Goal: Task Accomplishment & Management: Manage account settings

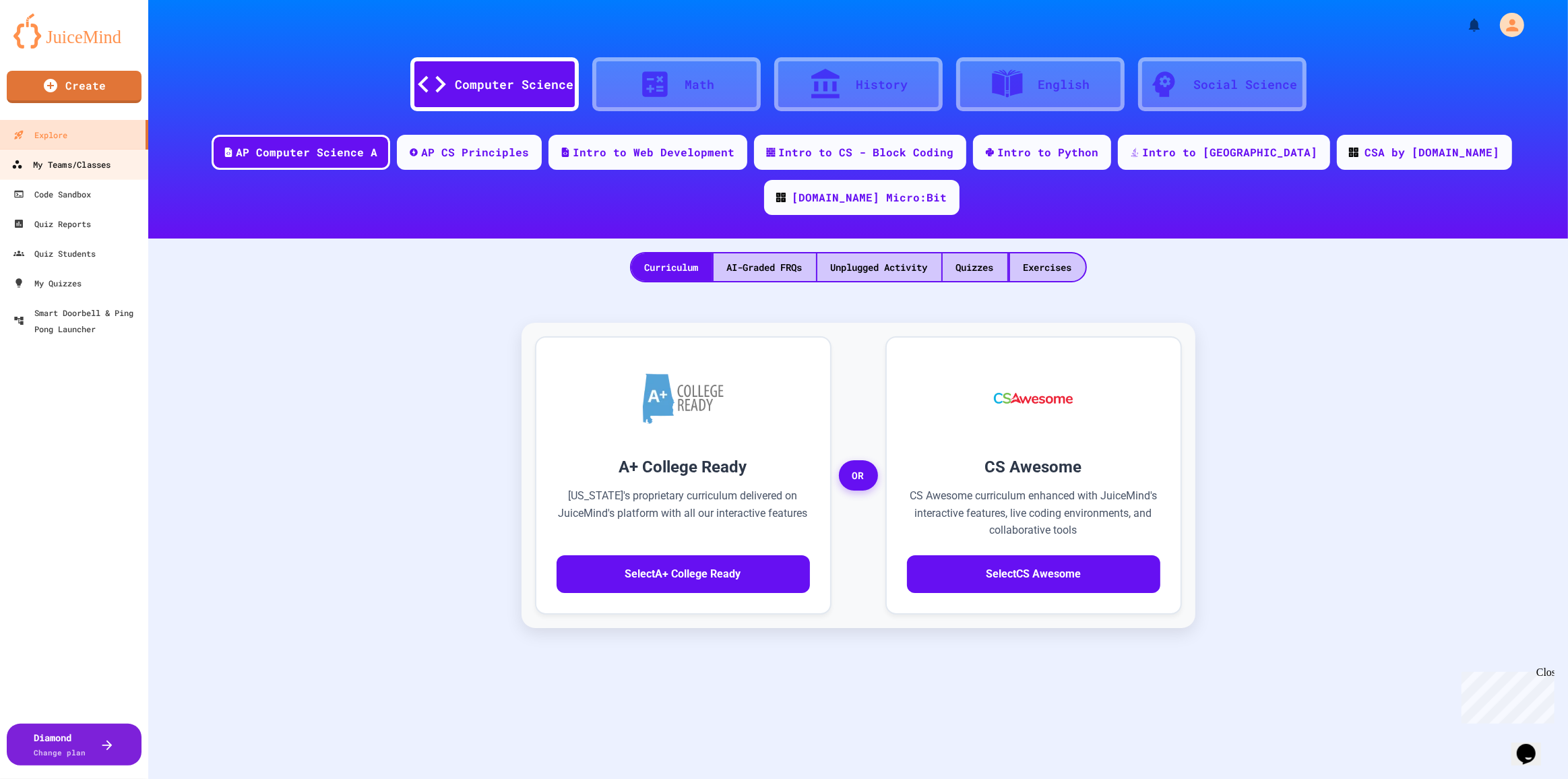
click at [89, 173] on div "My Teams/Classes" at bounding box center [61, 165] width 99 height 17
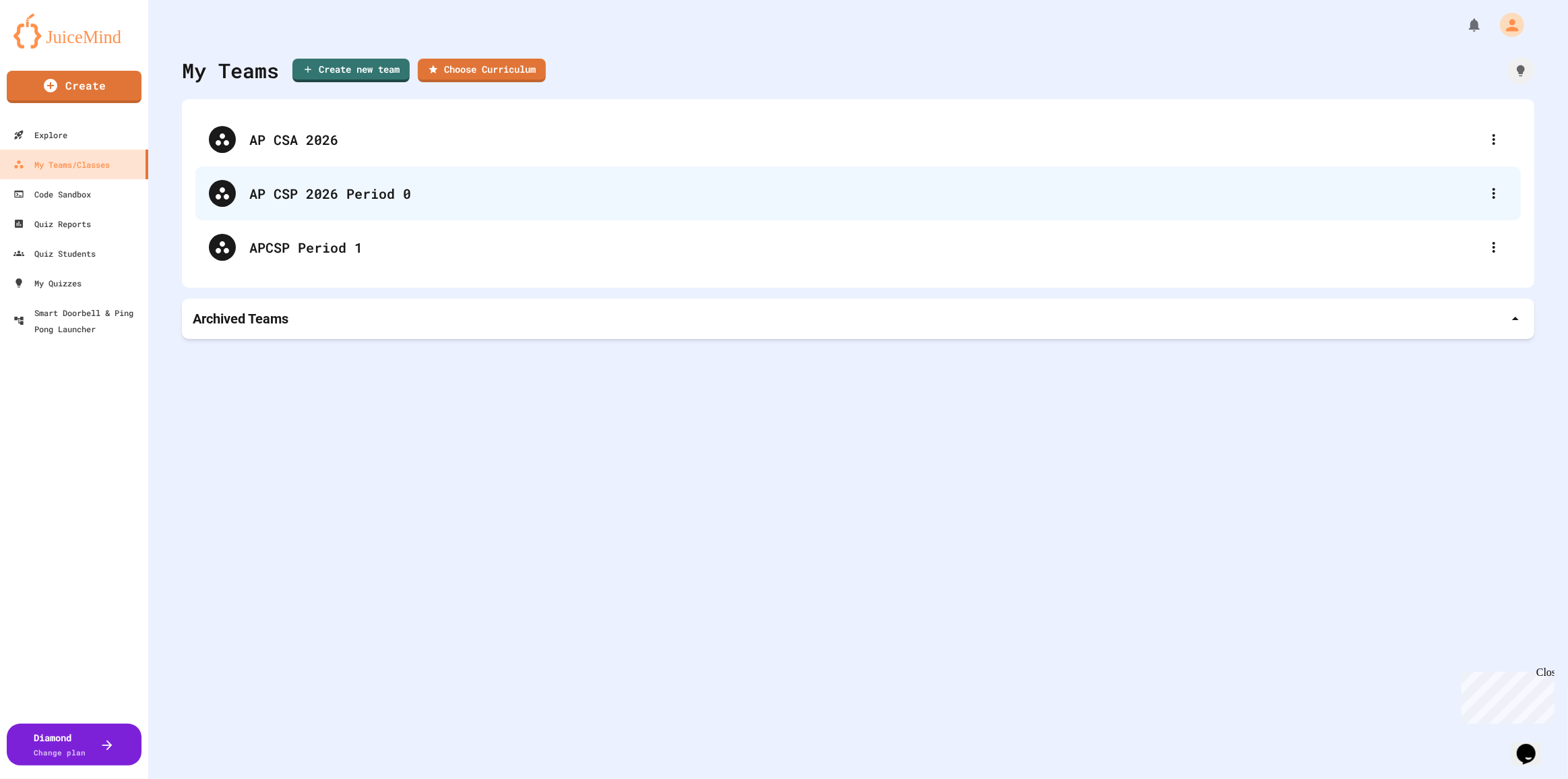
click at [359, 187] on div "AP CSP 2026 Period 0" at bounding box center [865, 193] width 1231 height 20
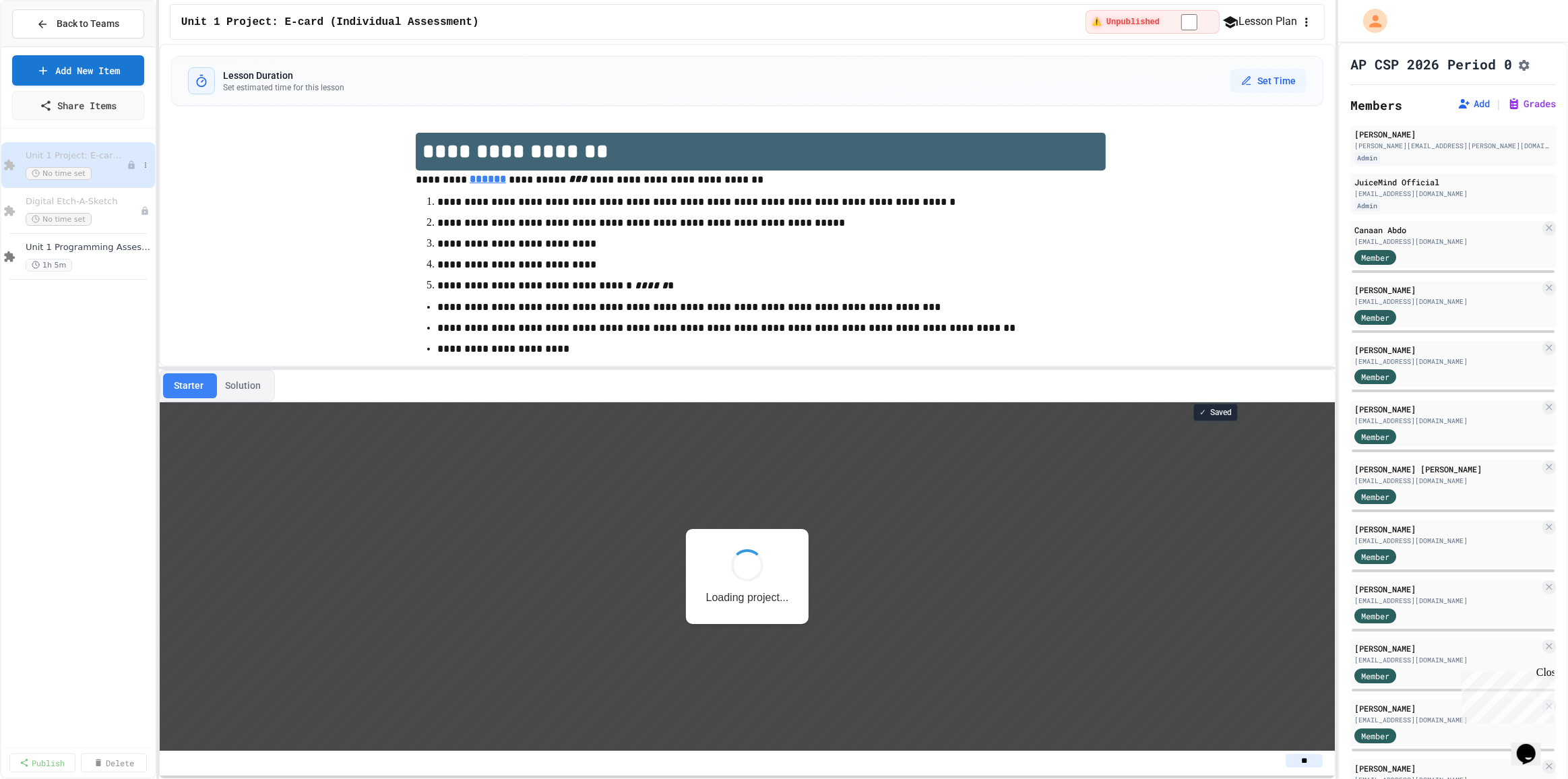
scroll to position [1, 0]
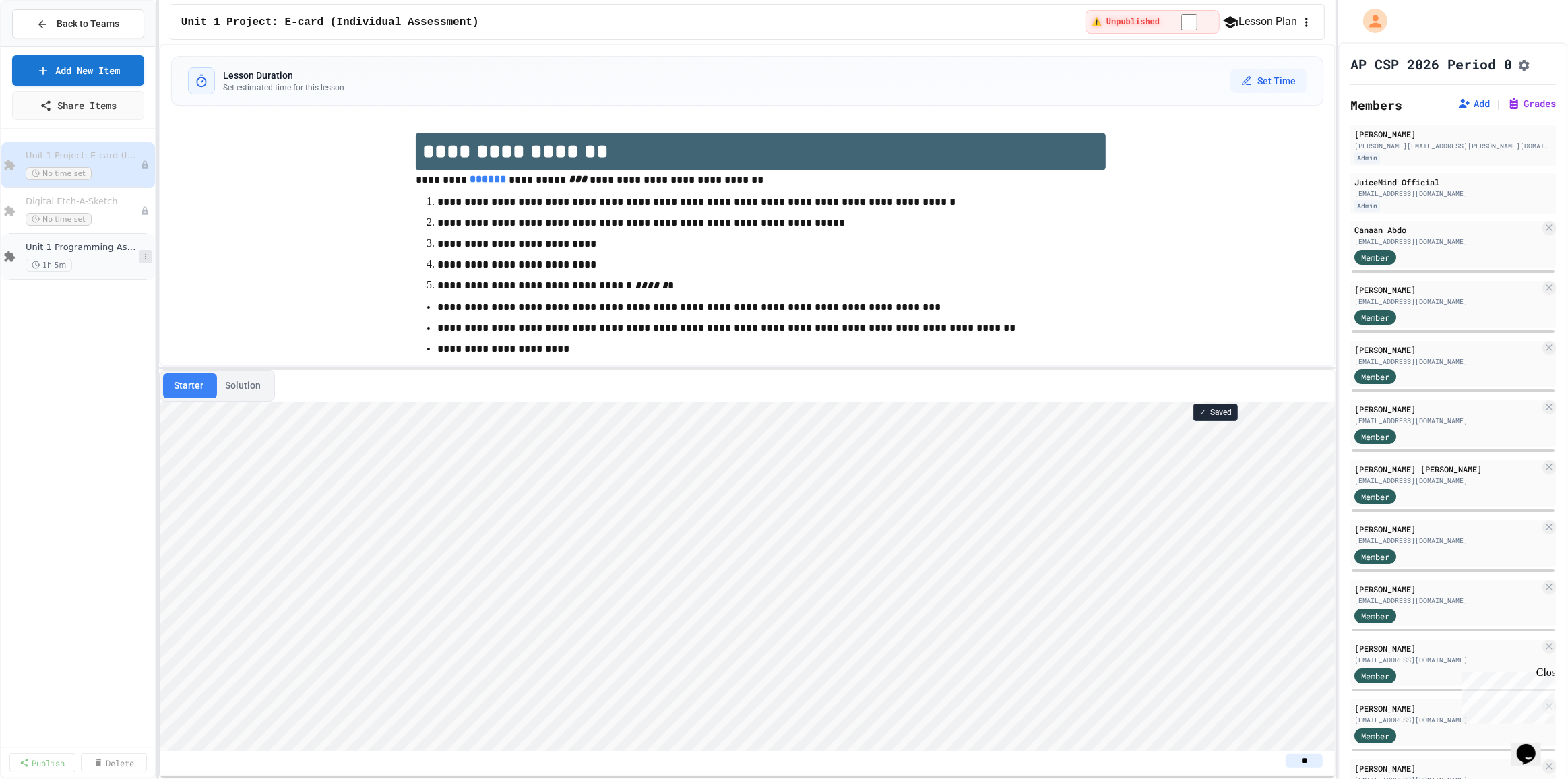
click at [147, 252] on icon at bounding box center [145, 256] width 9 height 9
click at [60, 251] on div at bounding box center [784, 389] width 1568 height 779
click at [1299, 21] on icon "button" at bounding box center [1306, 22] width 13 height 13
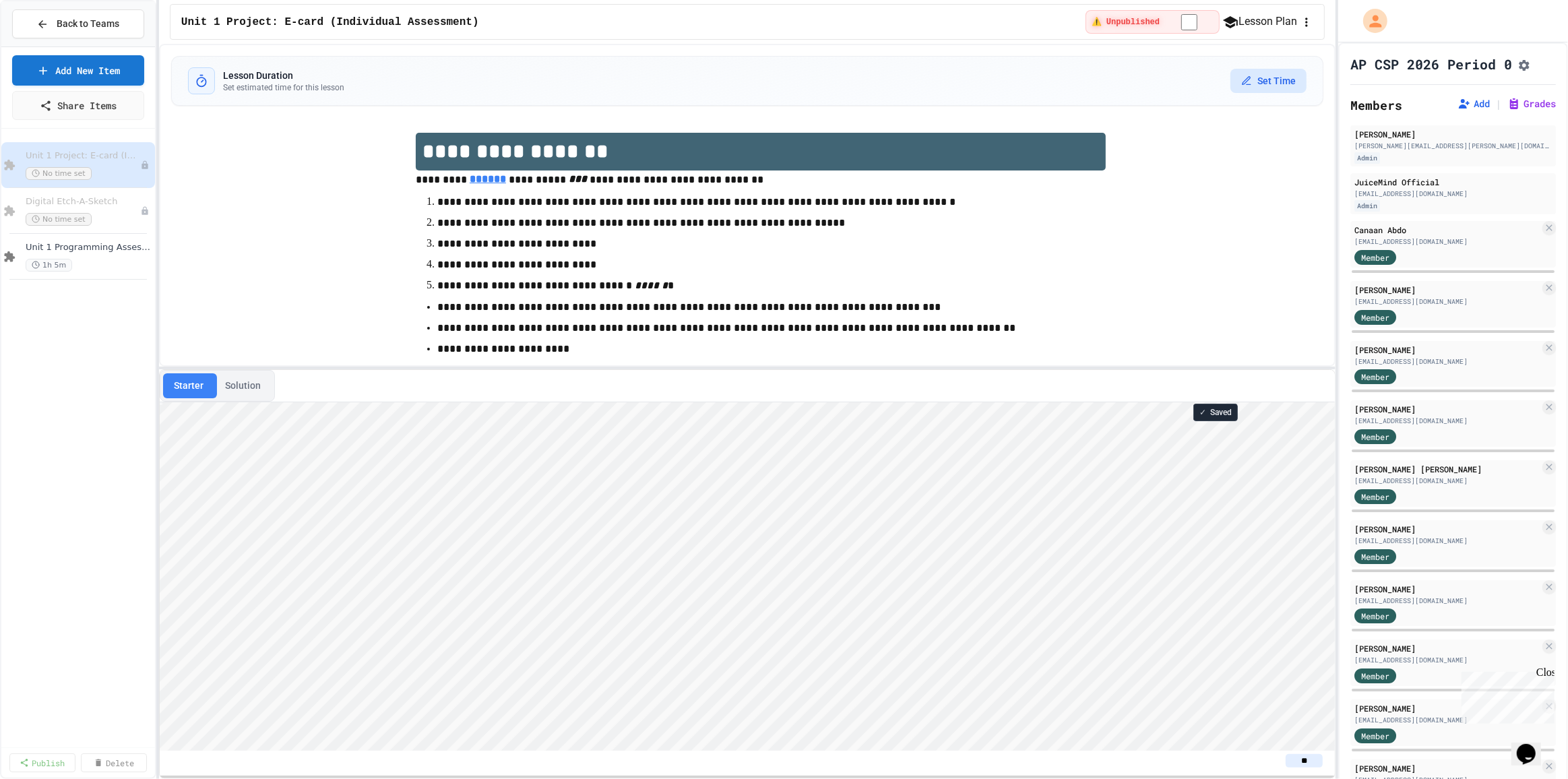
click at [1265, 78] on button "Set Time" at bounding box center [1268, 81] width 76 height 25
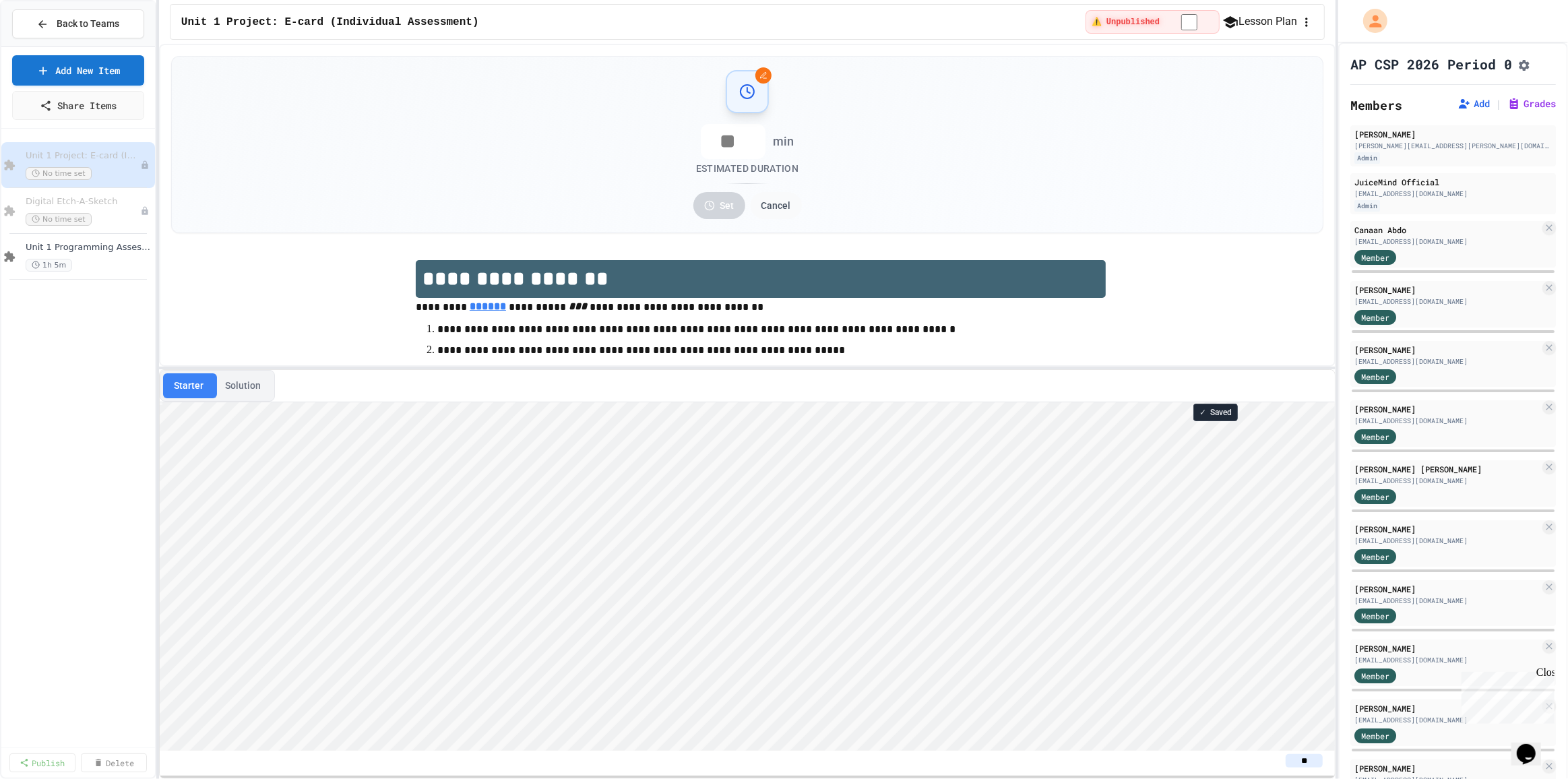
click at [1319, 12] on div "Unit 1 Project: E-card (Individual Assessment) ⚠️ Unpublished Lesson Plan" at bounding box center [747, 22] width 1155 height 36
click at [1305, 23] on icon "button" at bounding box center [1306, 22] width 2 height 9
click at [92, 168] on div at bounding box center [784, 389] width 1568 height 779
click at [115, 261] on div "1h 5m" at bounding box center [82, 265] width 113 height 12
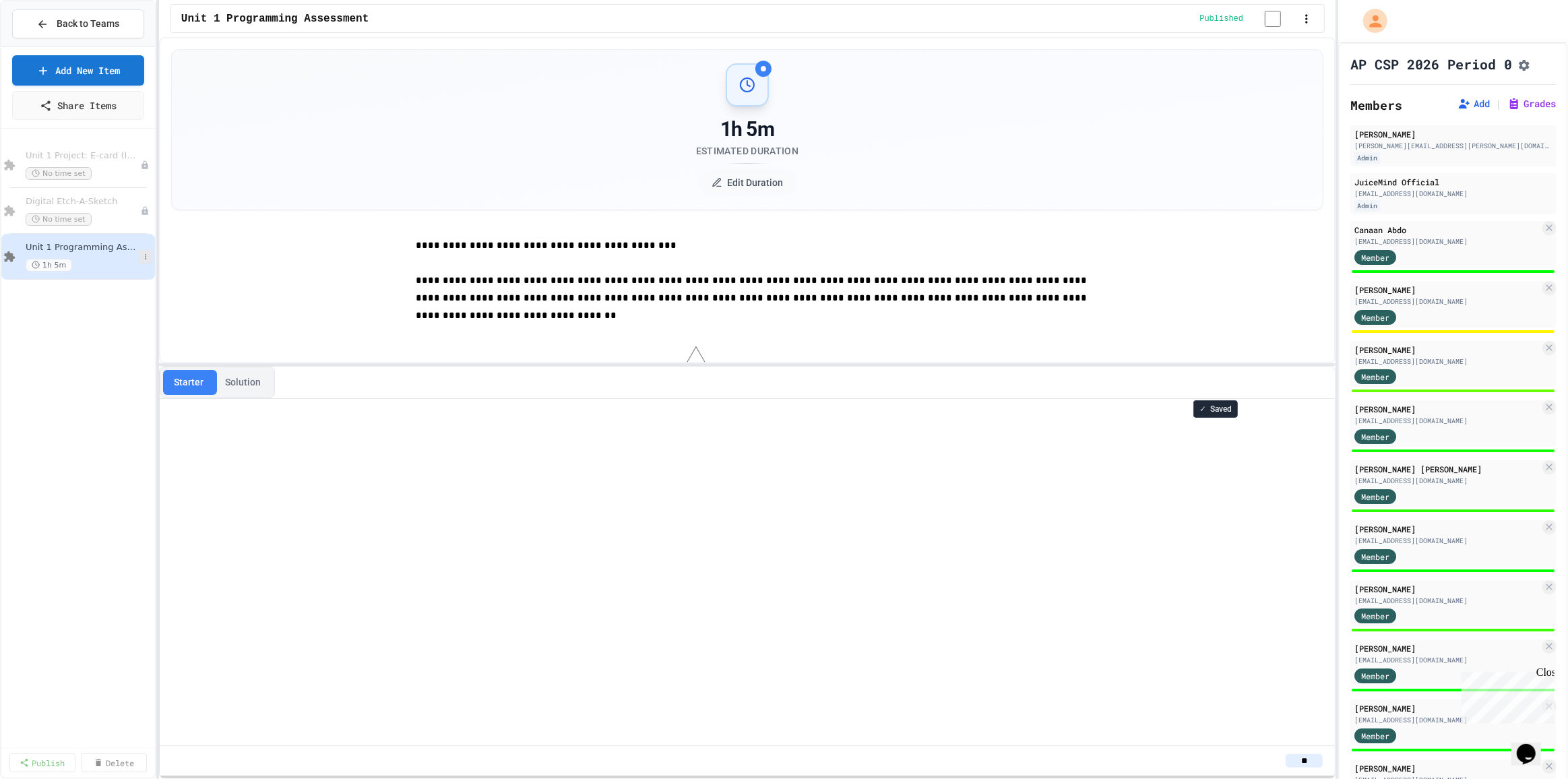
click at [142, 250] on button at bounding box center [145, 256] width 13 height 13
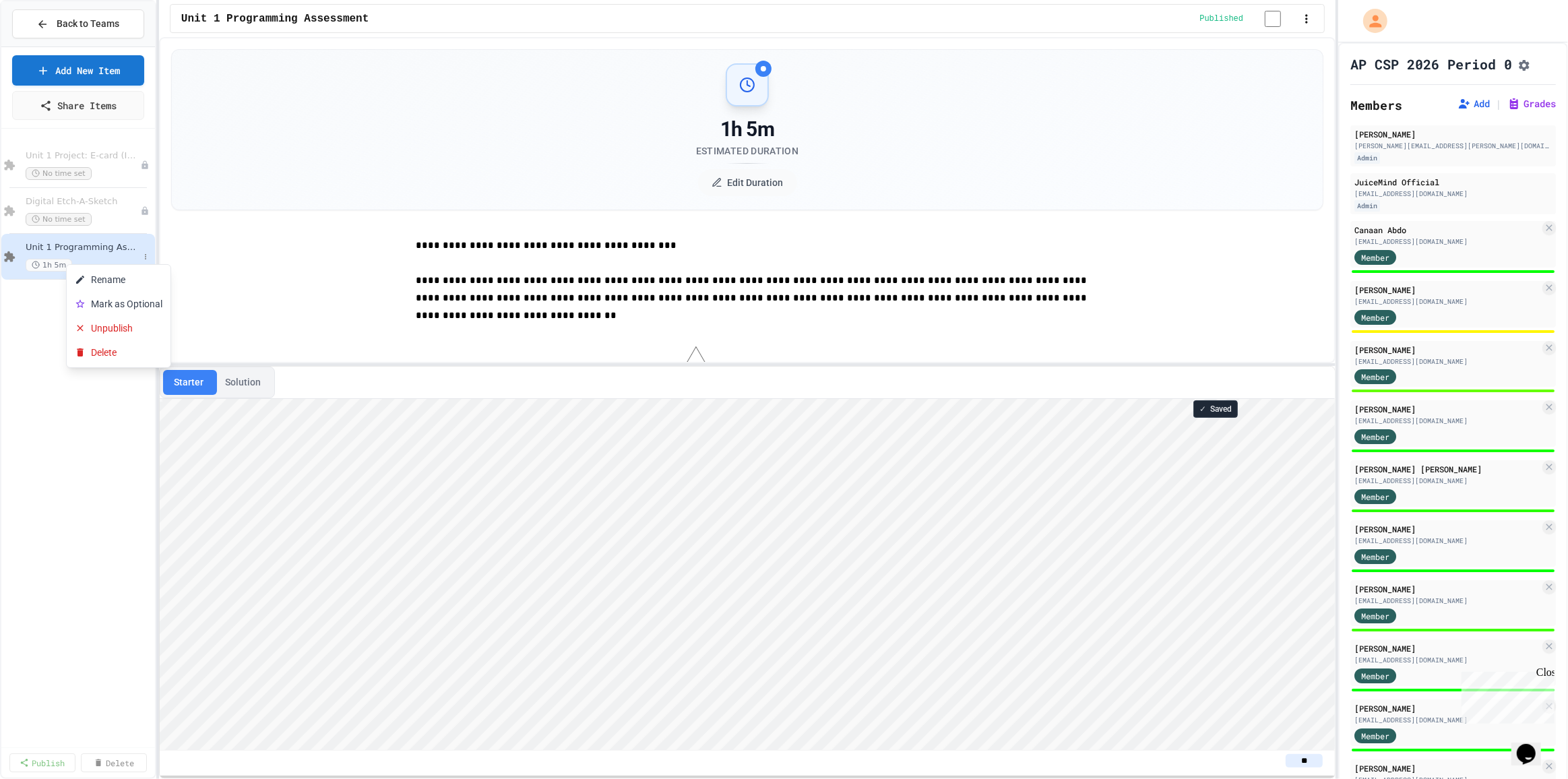
click at [28, 259] on div at bounding box center [784, 389] width 1568 height 779
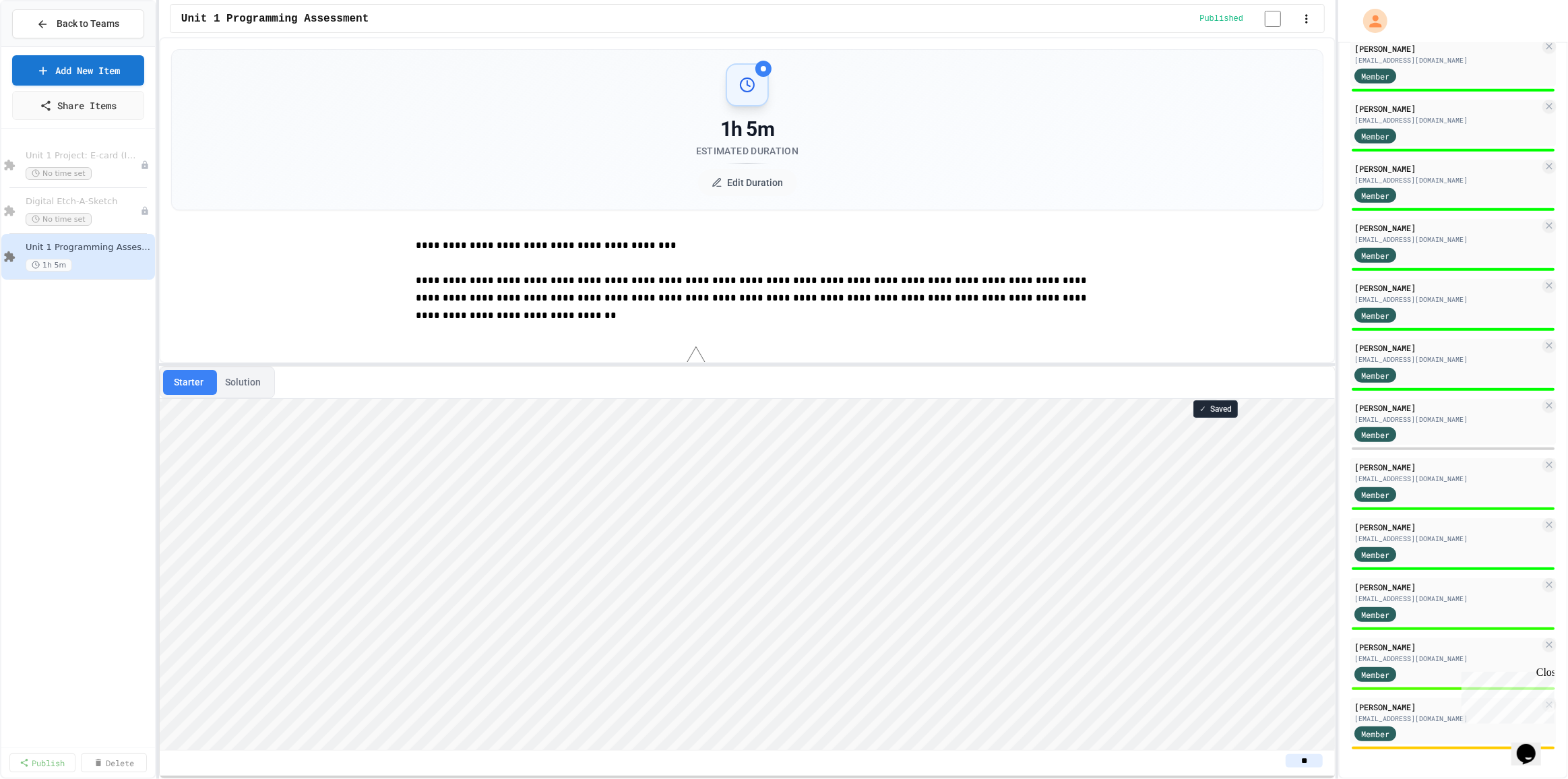
scroll to position [1458, 0]
click at [1486, 430] on div "Member" at bounding box center [1447, 435] width 185 height 17
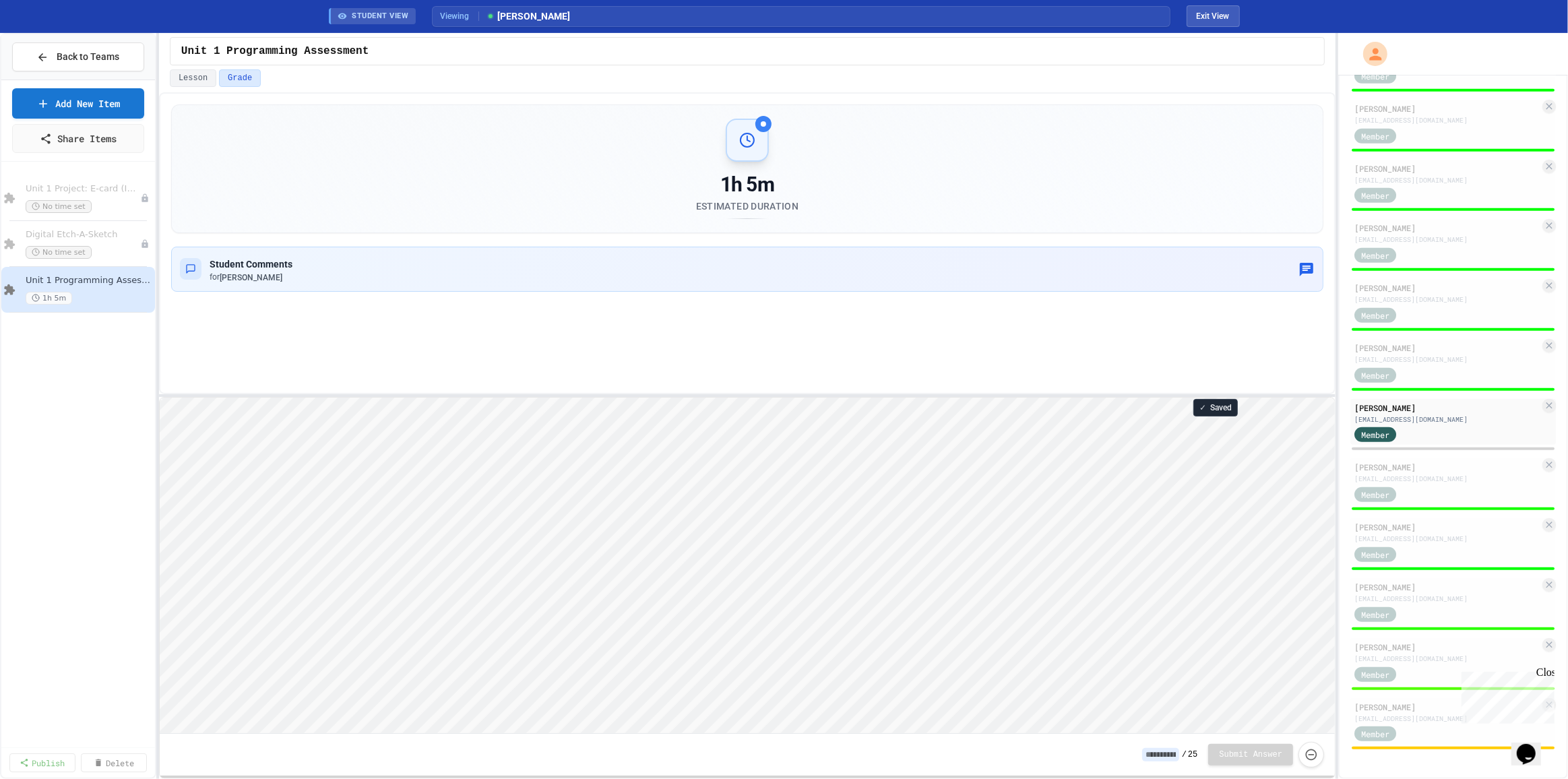
scroll to position [1491, 0]
click at [1167, 760] on input at bounding box center [1160, 754] width 37 height 13
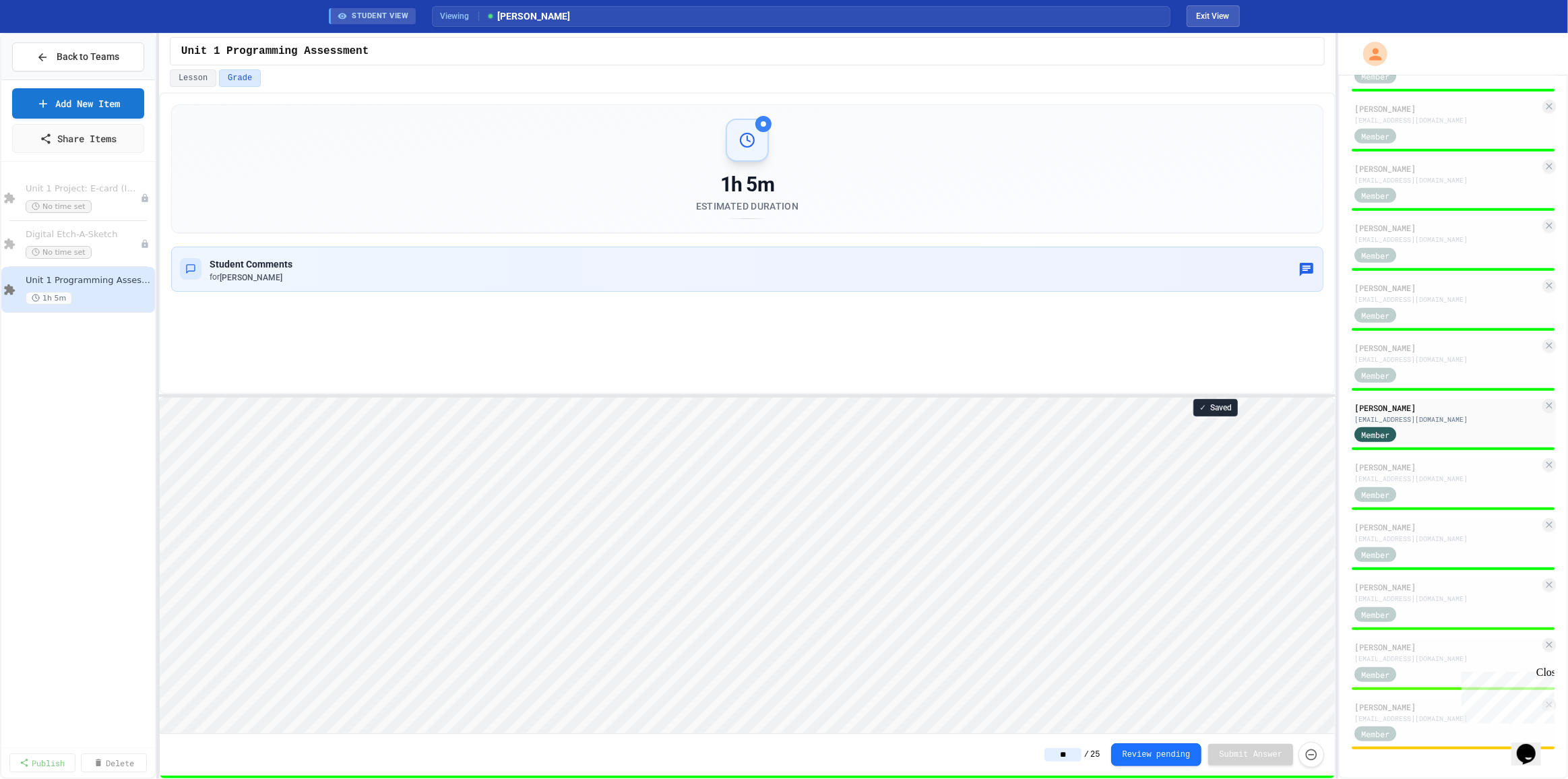
type input "**"
click at [84, 64] on button "Back to Teams" at bounding box center [78, 57] width 132 height 29
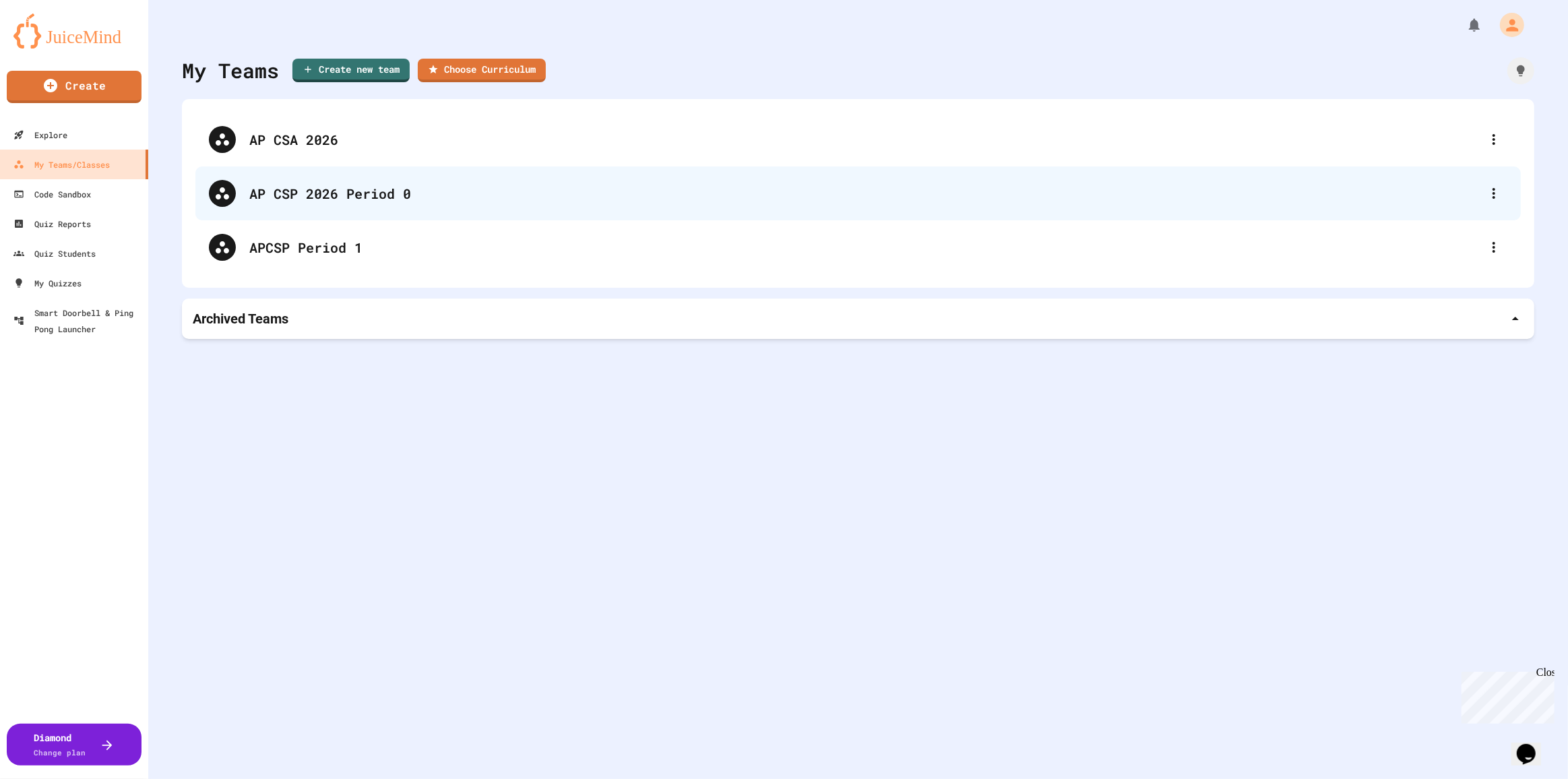
click at [327, 192] on div "AP CSP 2026 Period 0" at bounding box center [865, 193] width 1231 height 20
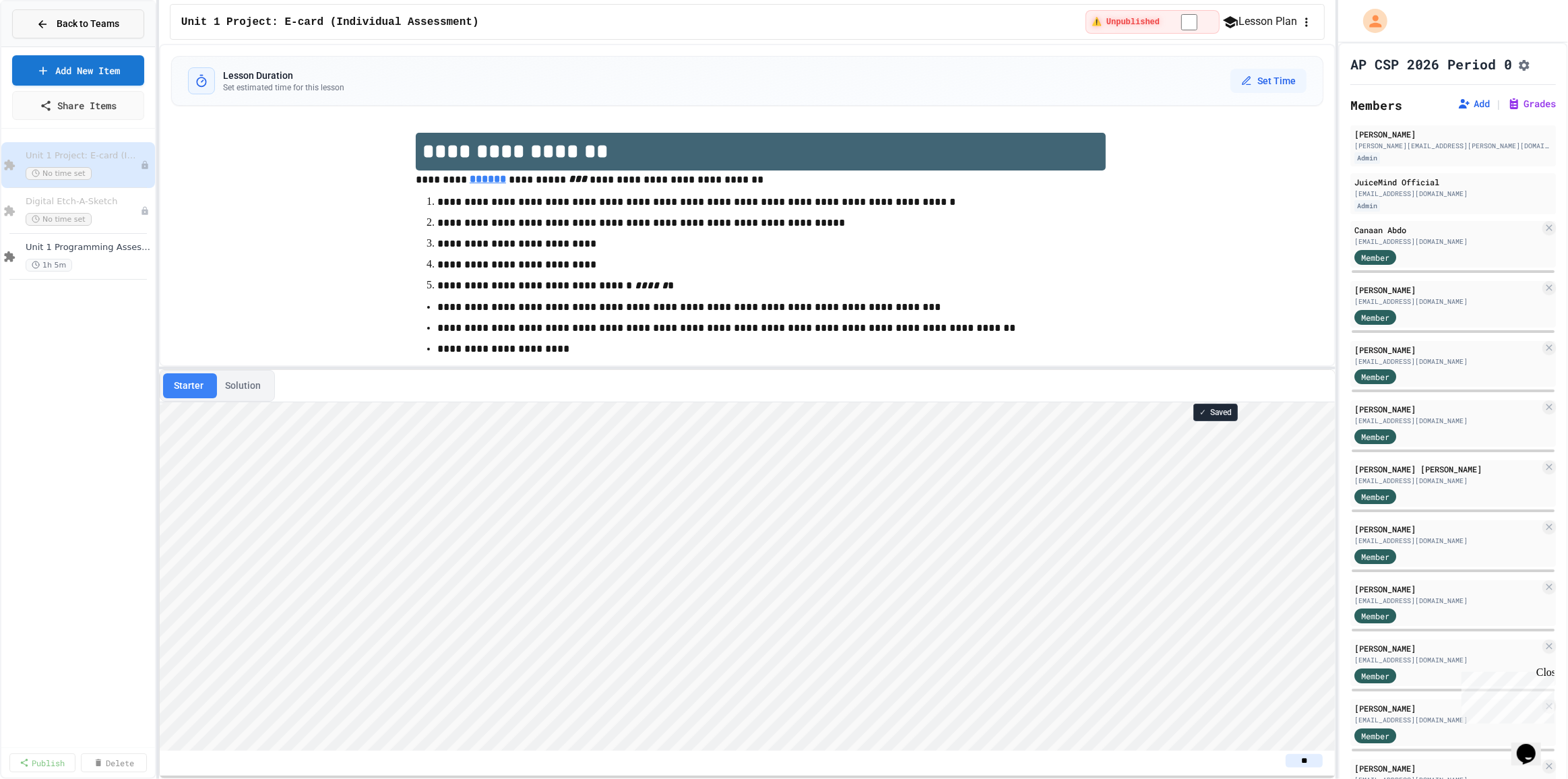
click at [74, 17] on span "Back to Teams" at bounding box center [88, 24] width 63 height 14
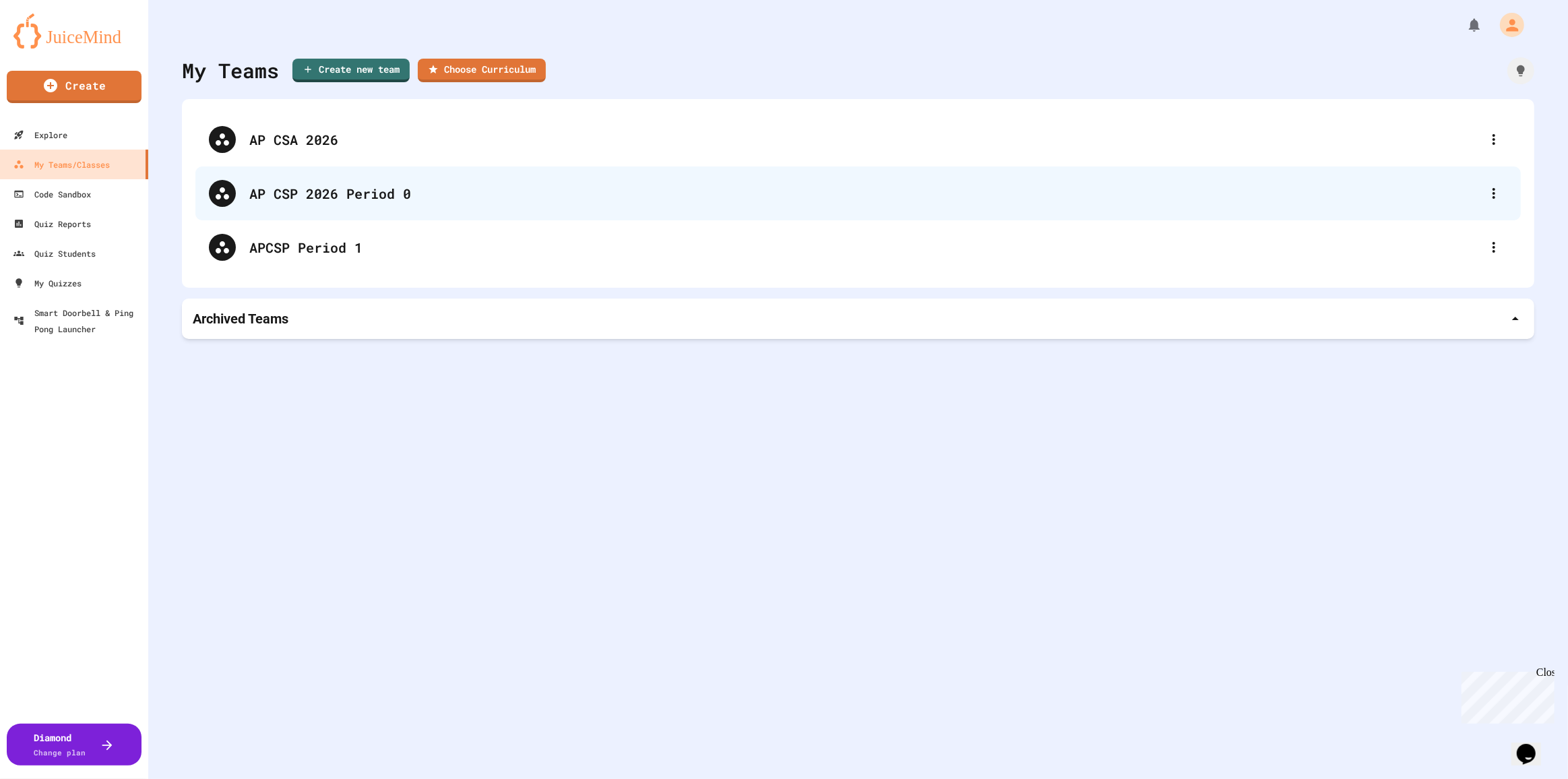
click at [365, 189] on div "AP CSP 2026 Period 0" at bounding box center [865, 193] width 1231 height 20
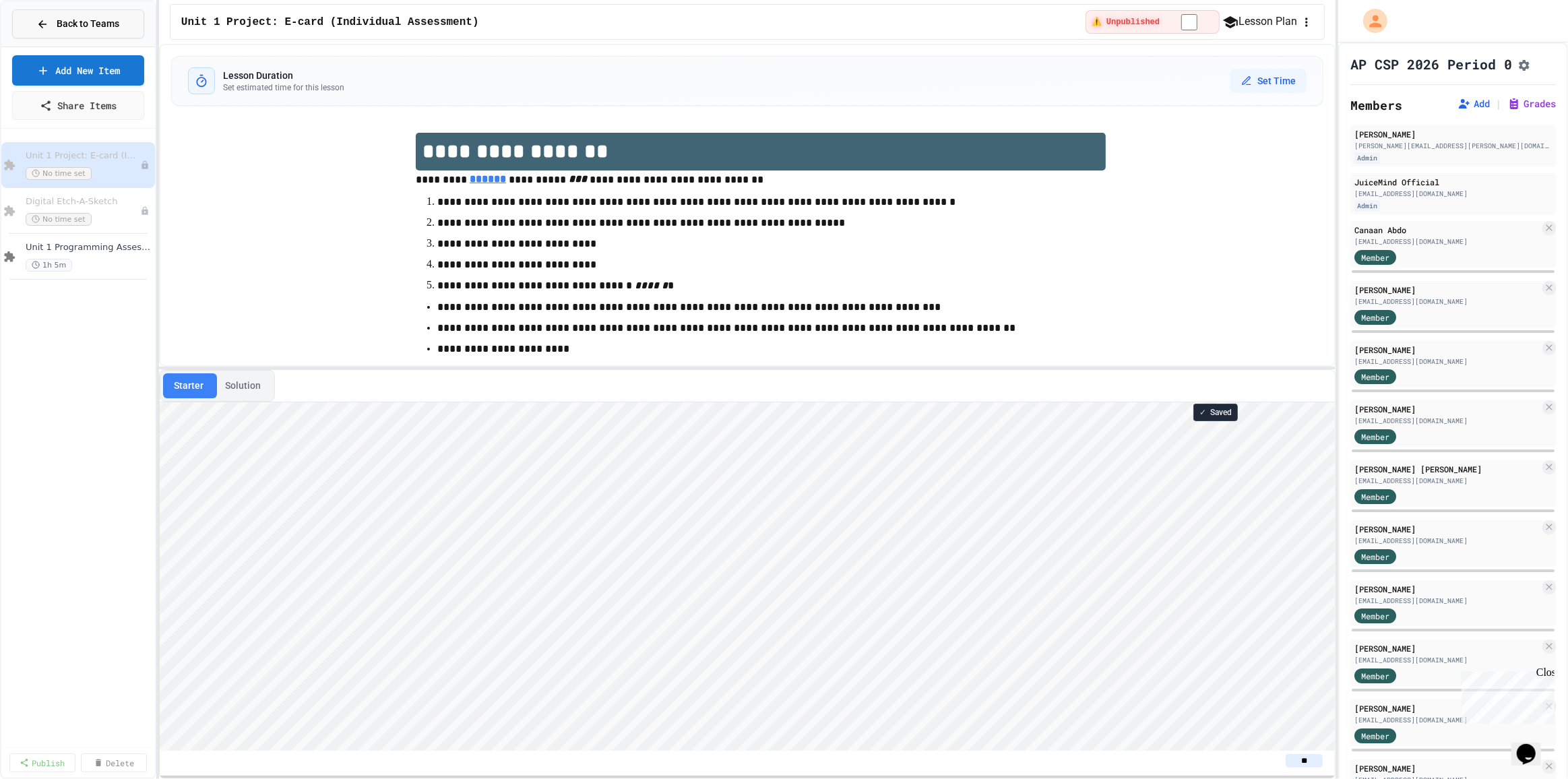
click at [55, 17] on div "Back to Teams" at bounding box center [77, 24] width 83 height 14
